Goal: Task Accomplishment & Management: Use online tool/utility

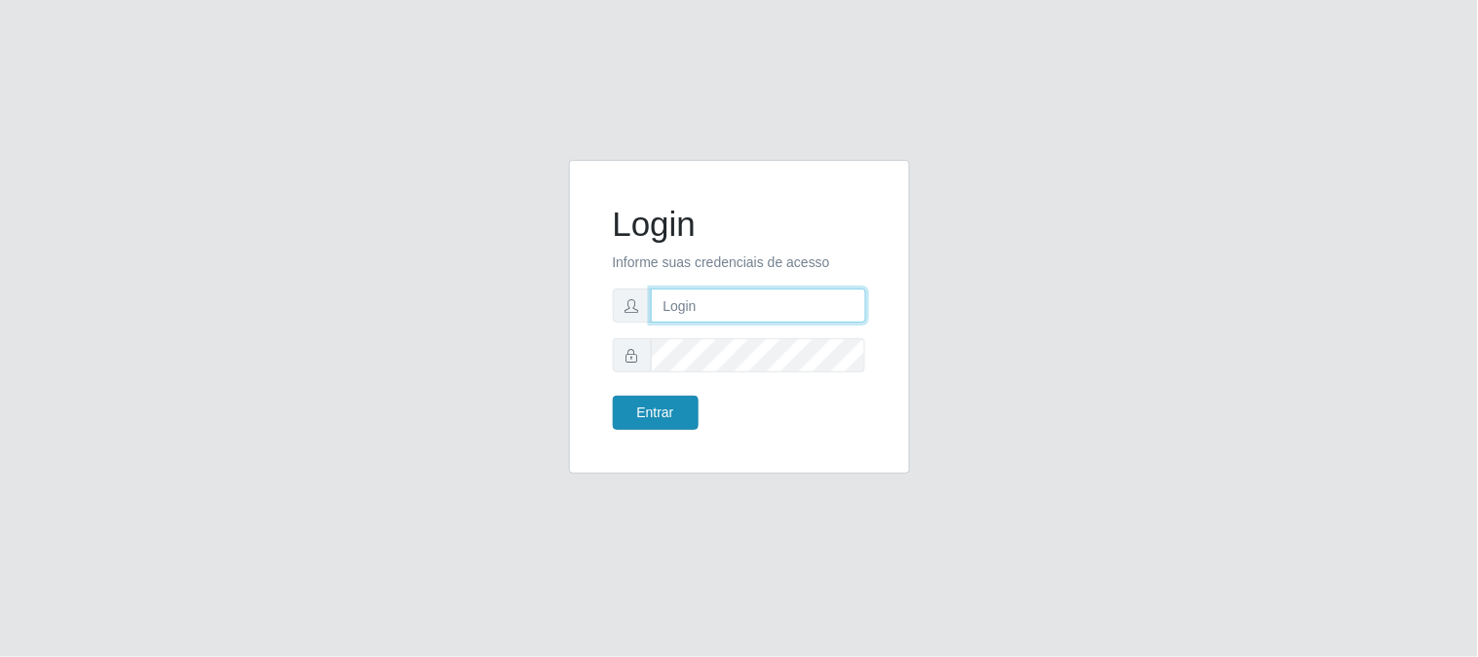
type input "elvis@casatudo"
click at [664, 404] on button "Entrar" at bounding box center [656, 413] width 86 height 34
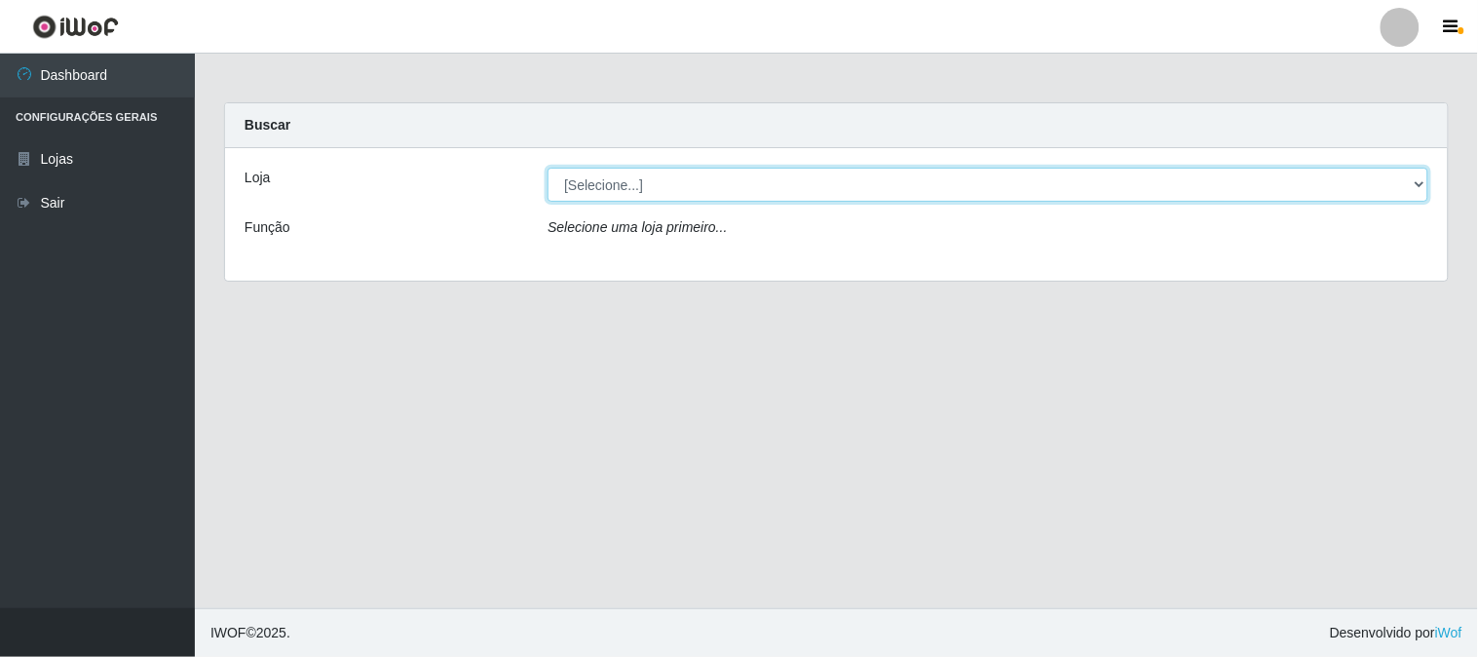
click at [698, 176] on select "[Selecione...] Casatudo BR" at bounding box center [988, 185] width 881 height 34
select select "197"
click at [548, 168] on select "[Selecione...] Casatudo BR" at bounding box center [988, 185] width 881 height 34
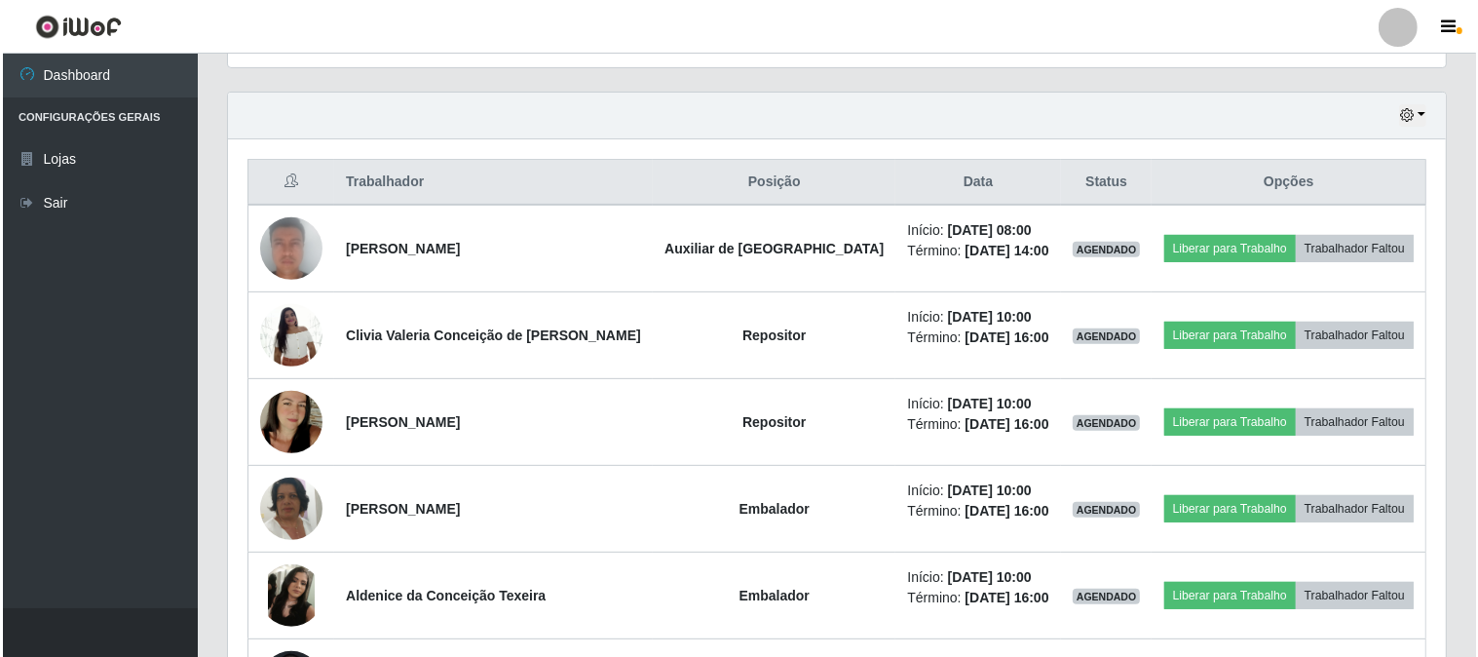
scroll to position [757, 0]
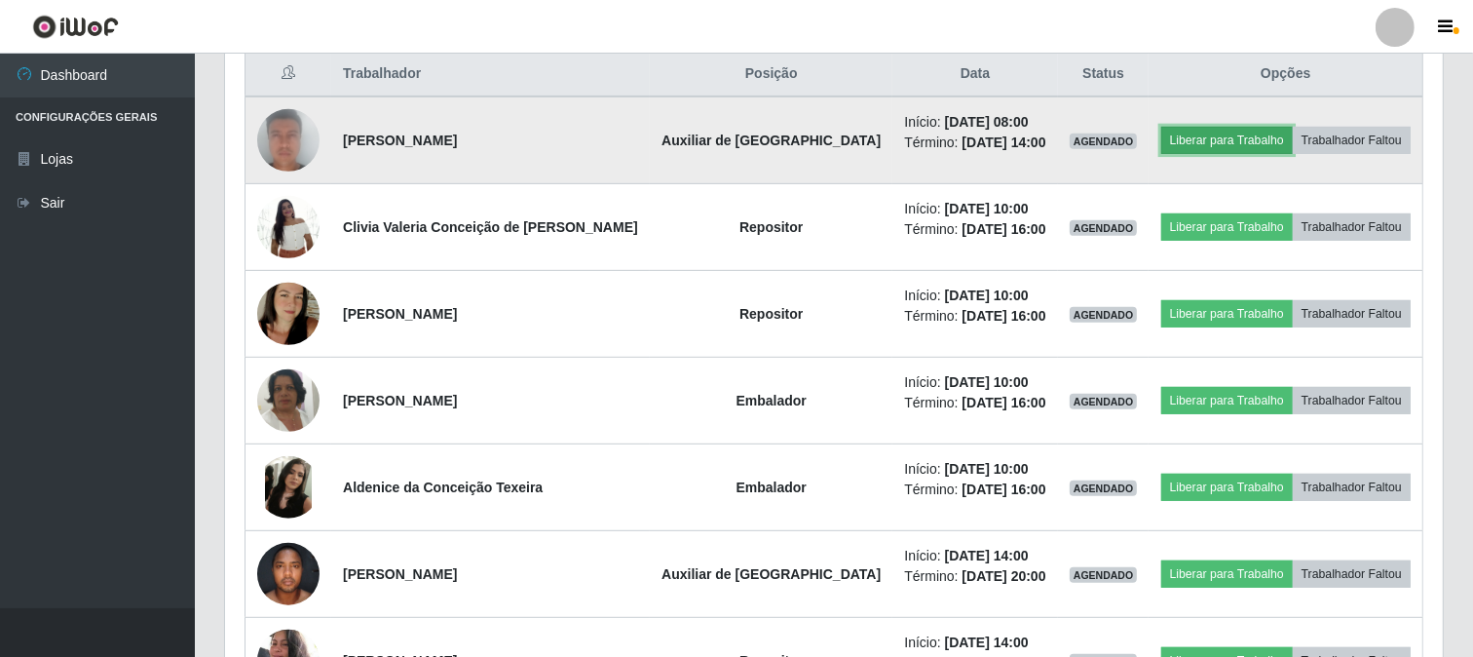
click at [1187, 137] on button "Liberar para Trabalho" at bounding box center [1228, 140] width 132 height 27
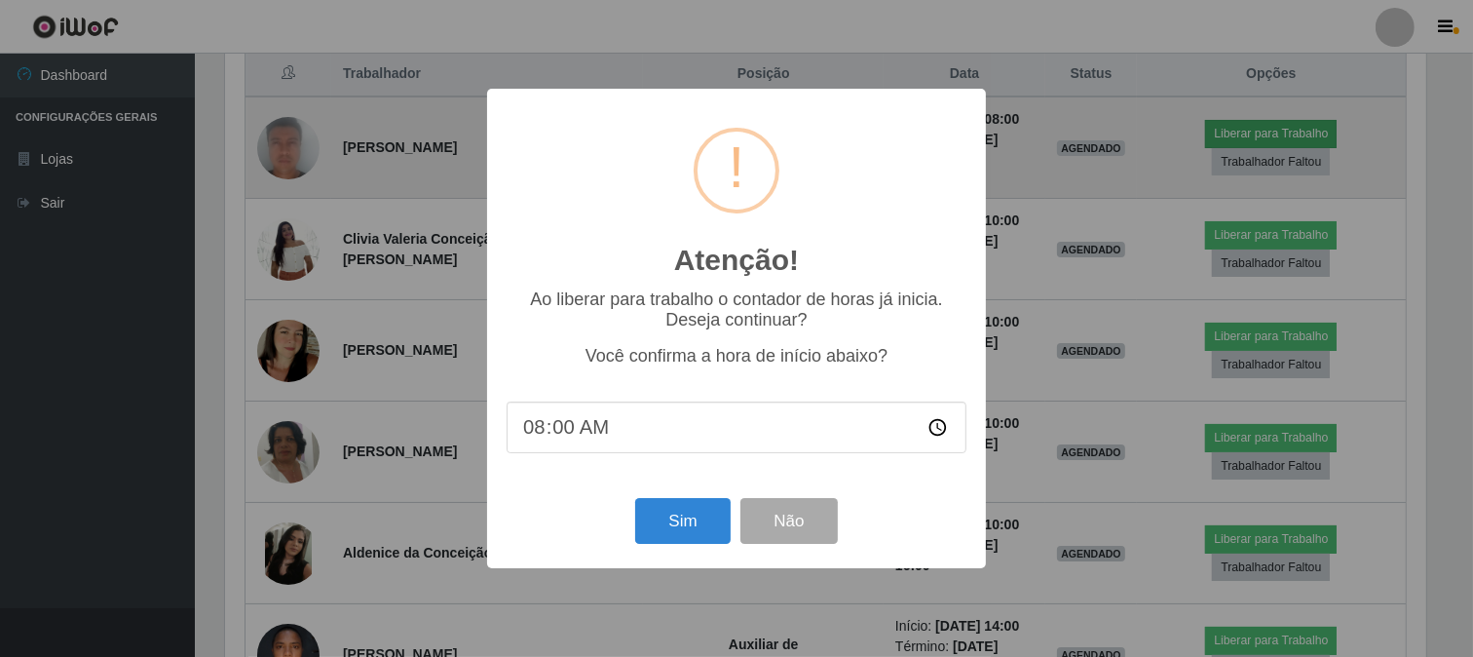
scroll to position [403, 1205]
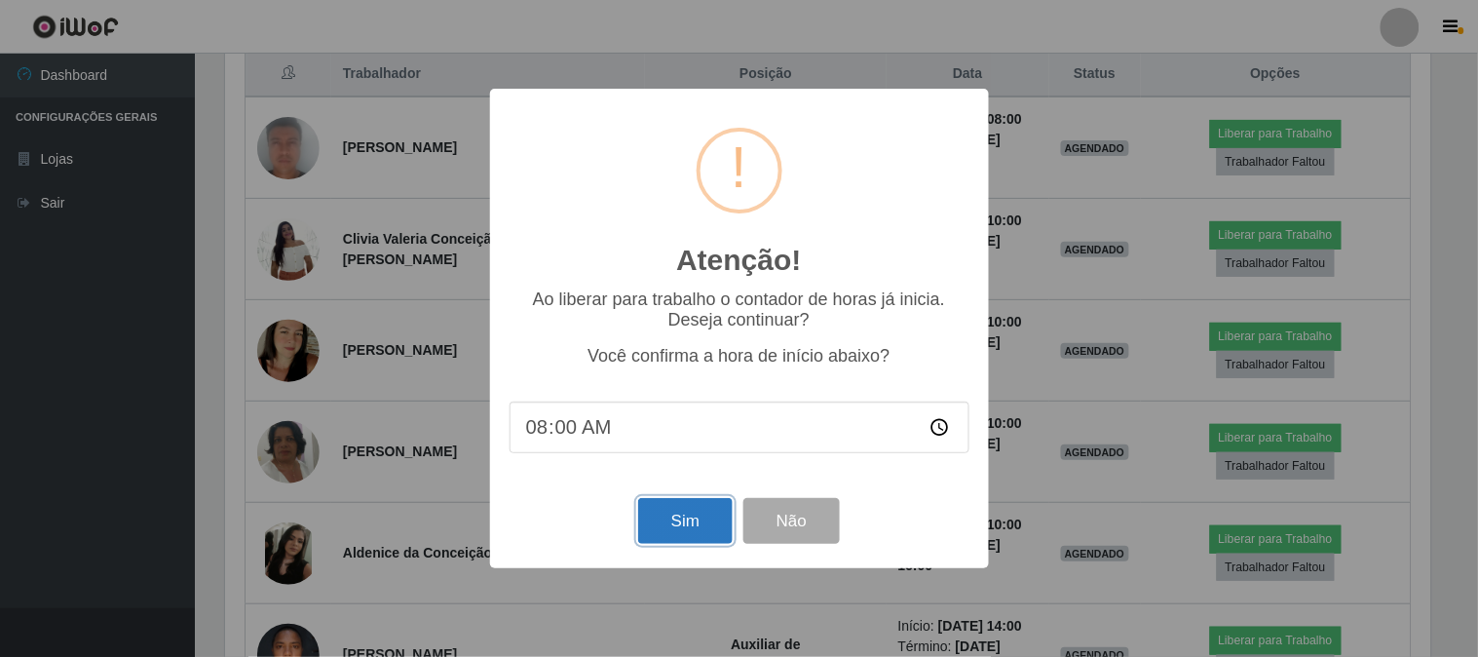
click at [697, 522] on button "Sim" at bounding box center [685, 521] width 95 height 46
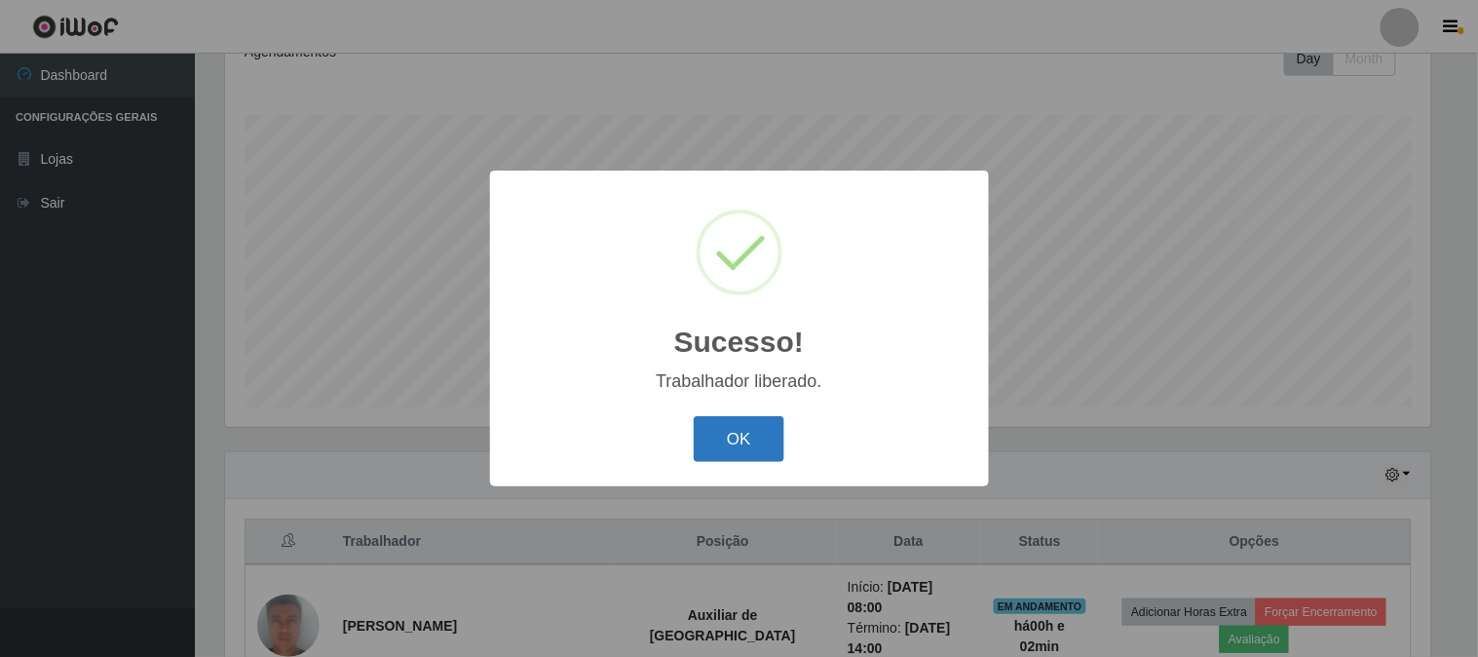
click at [724, 443] on button "OK" at bounding box center [739, 439] width 91 height 46
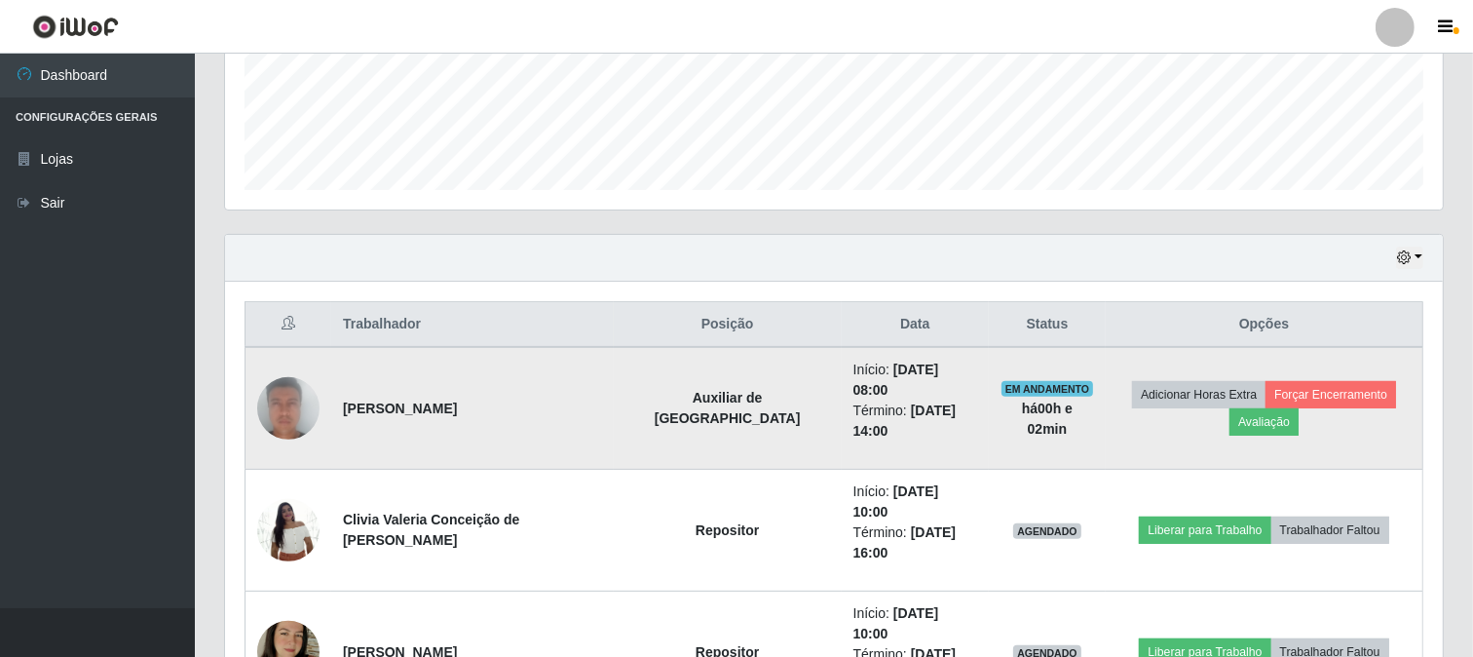
scroll to position [615, 0]
